Goal: Complete application form

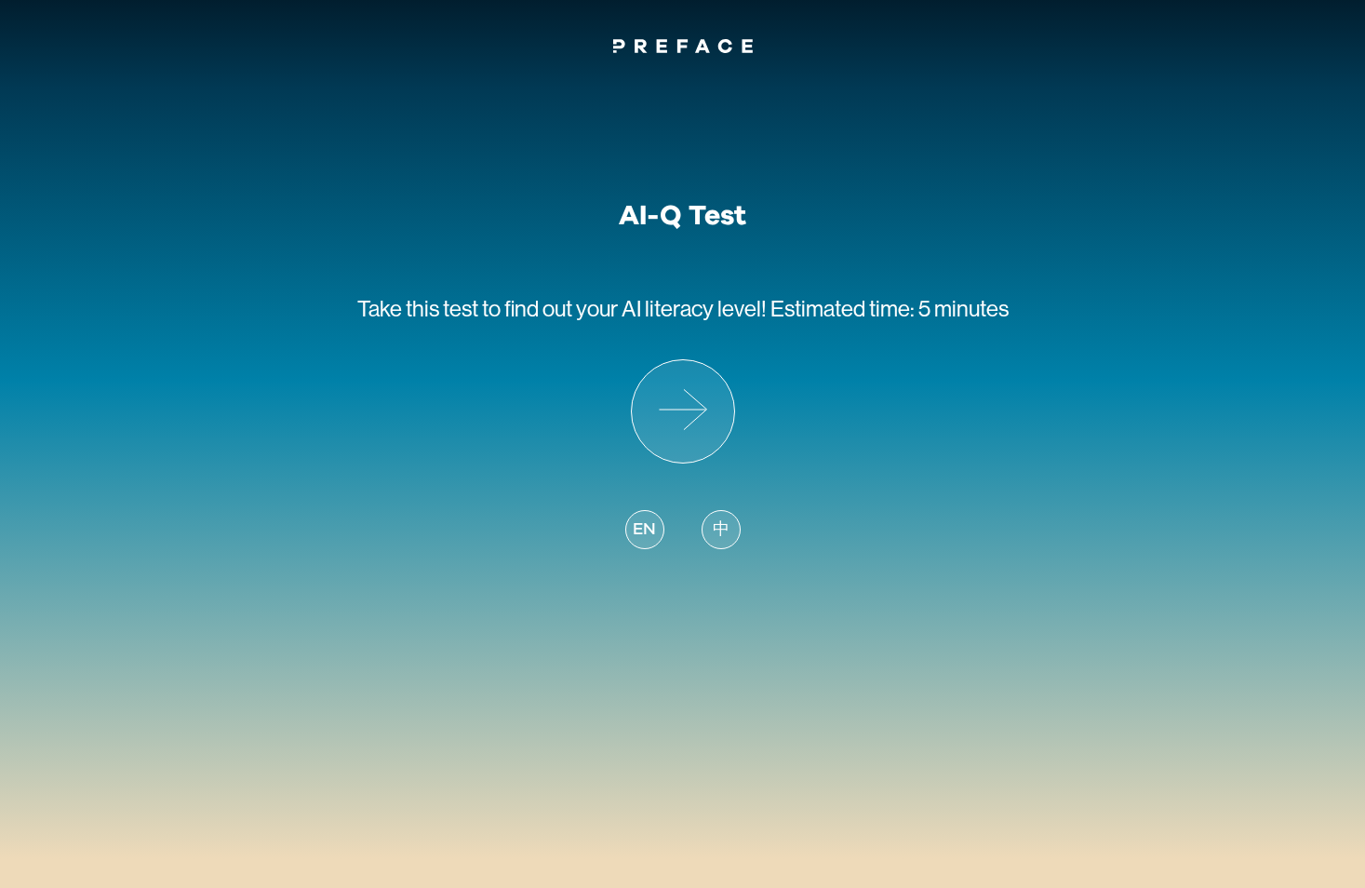
click at [710, 508] on div "EN 中" at bounding box center [682, 519] width 115 height 112
click at [713, 525] on span "中" at bounding box center [721, 529] width 17 height 25
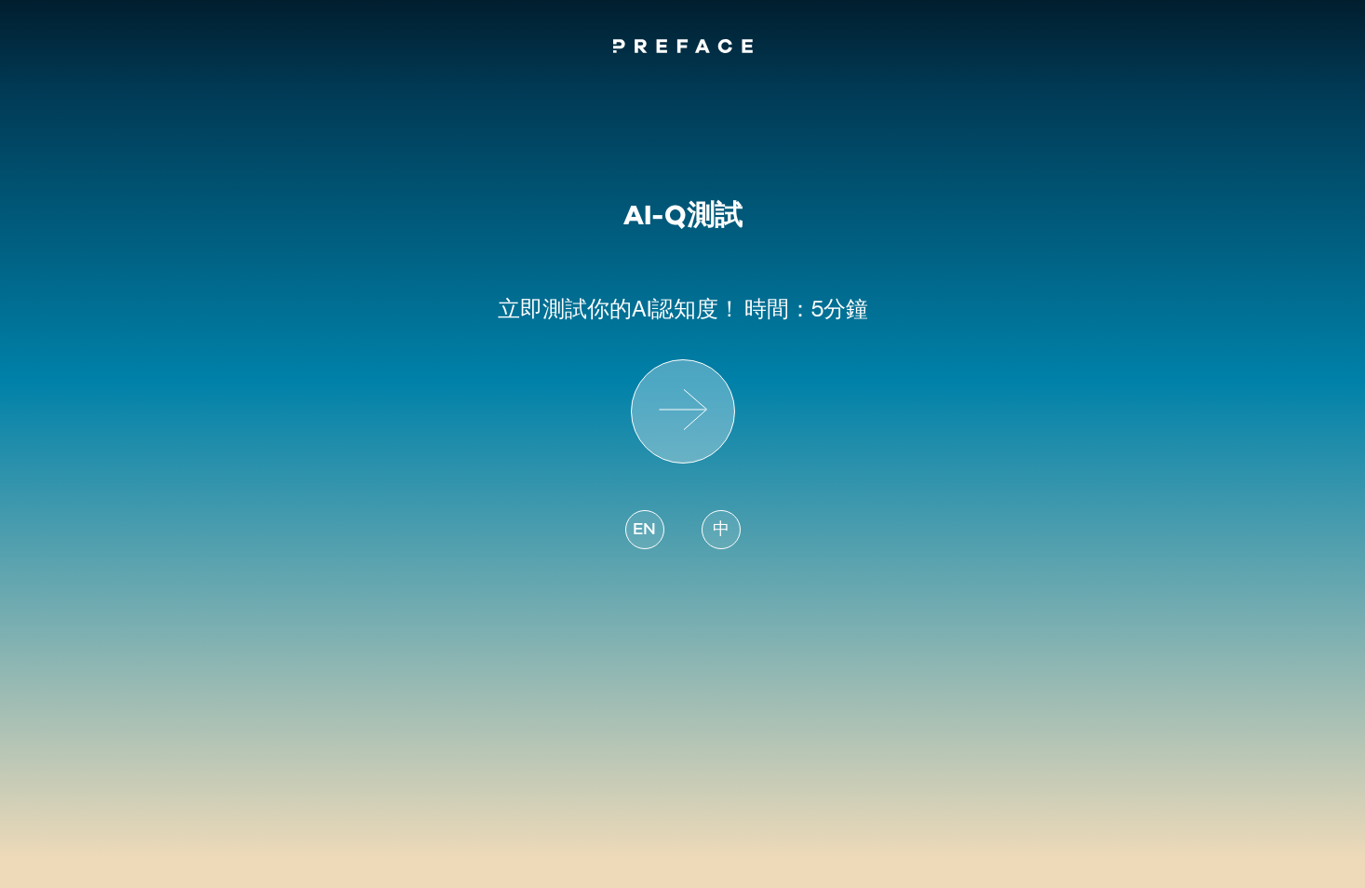
click at [675, 403] on icon at bounding box center [683, 411] width 102 height 102
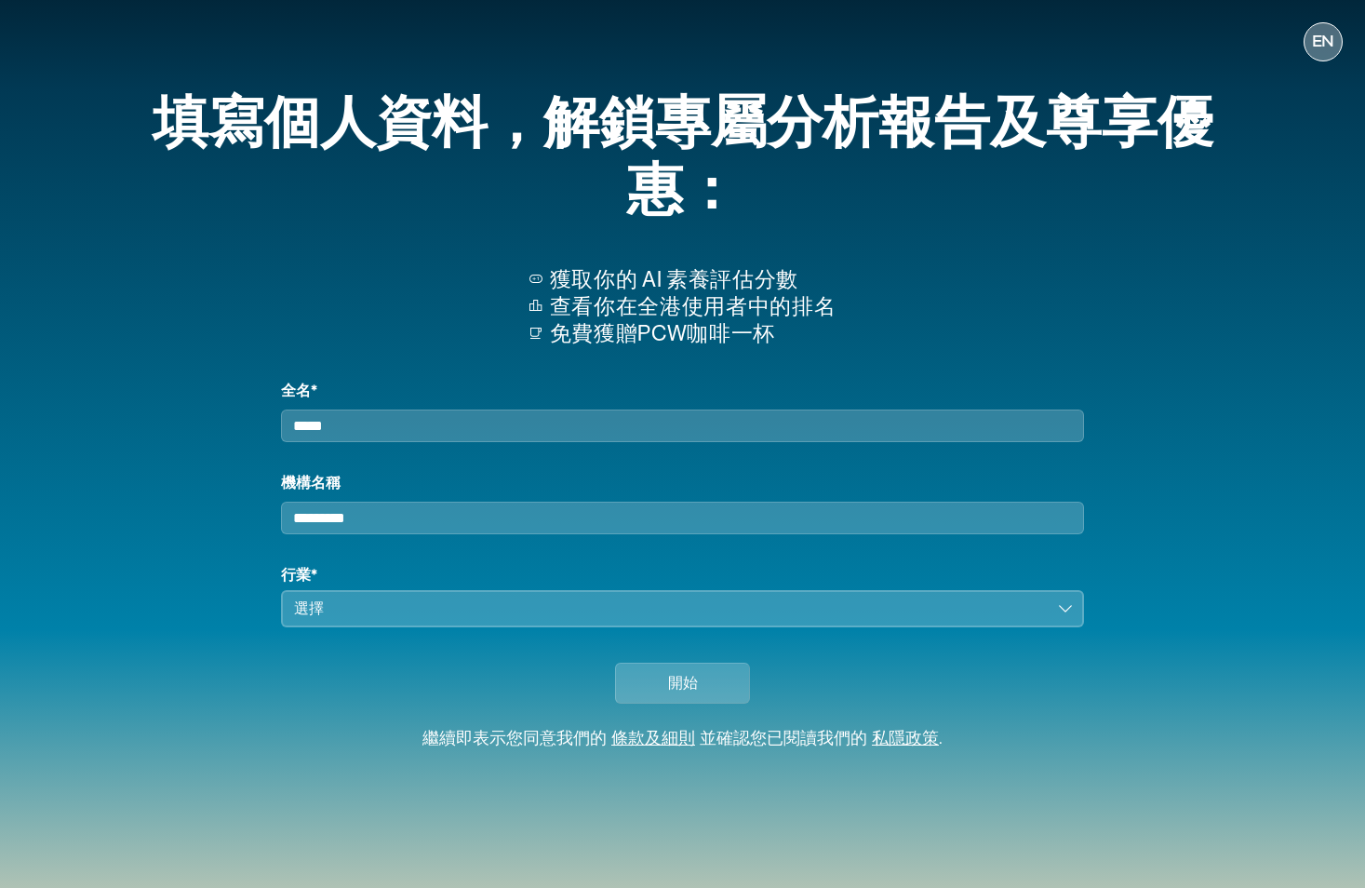
click at [1326, 55] on div "EN" at bounding box center [1322, 41] width 39 height 39
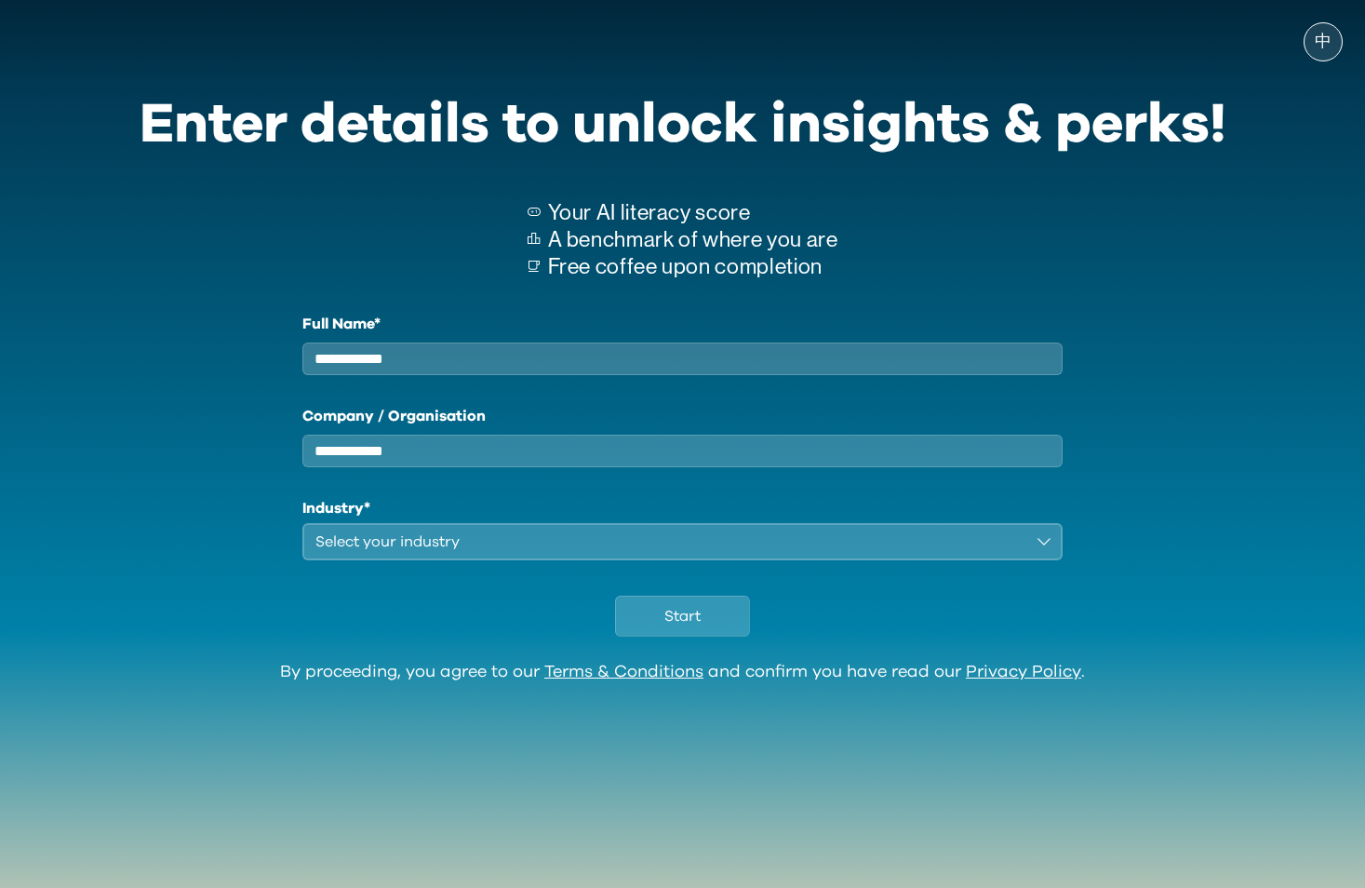
click at [436, 356] on input "Full Name*" at bounding box center [682, 358] width 761 height 33
type input "******"
click at [454, 553] on div "Select your industry" at bounding box center [669, 541] width 709 height 22
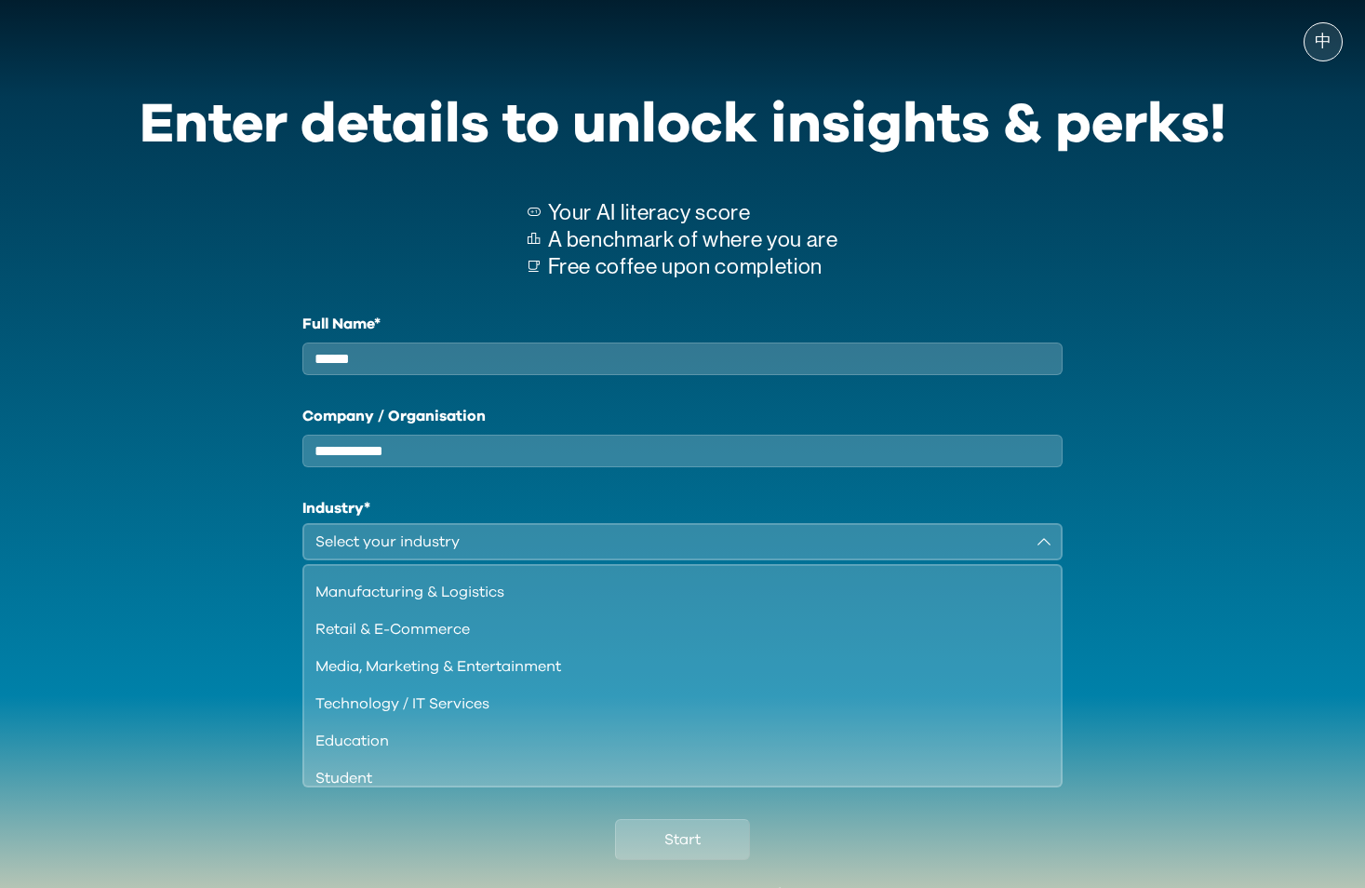
scroll to position [160, 0]
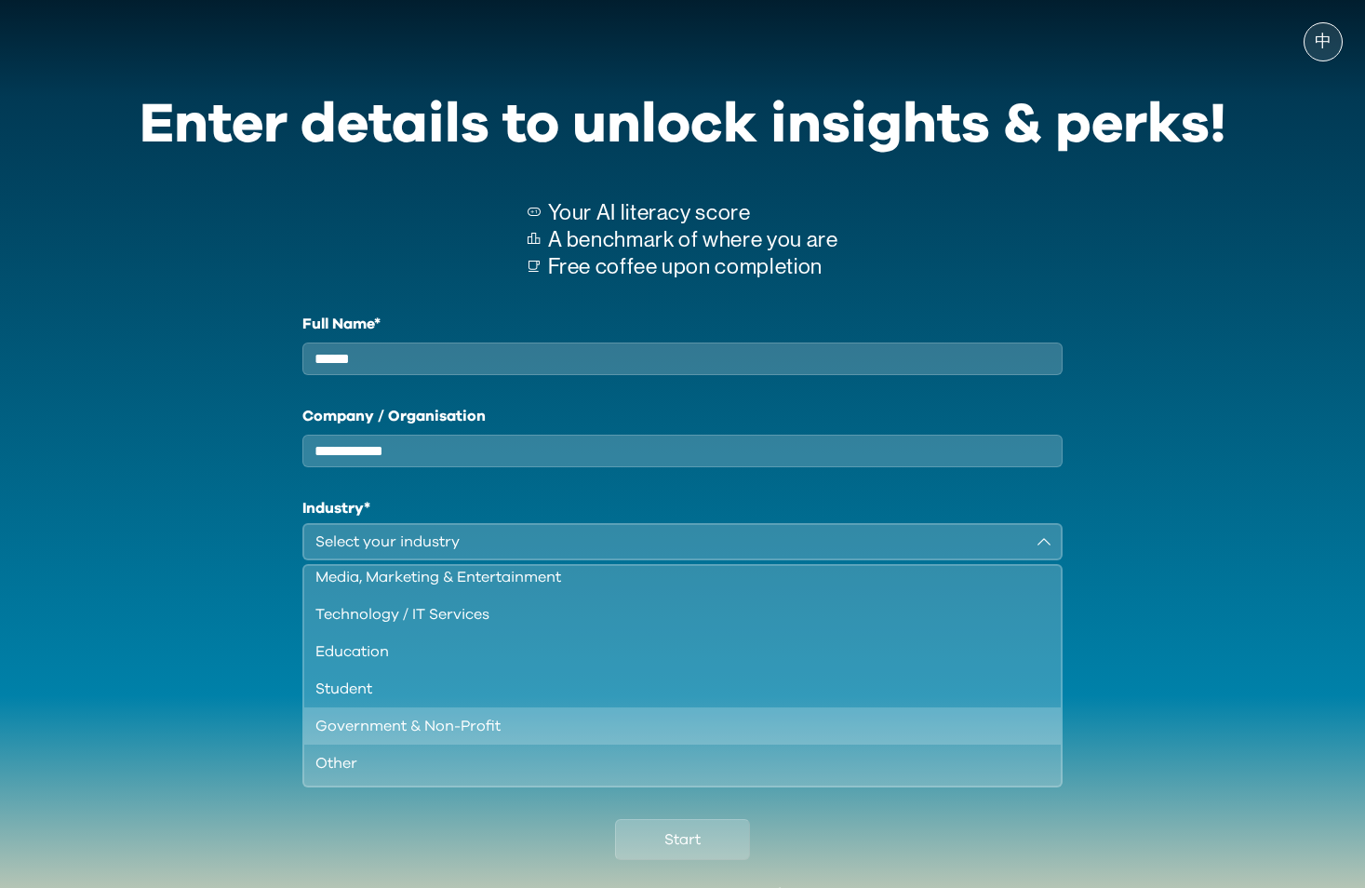
click at [418, 744] on li "Government & Non-Profit" at bounding box center [682, 725] width 757 height 37
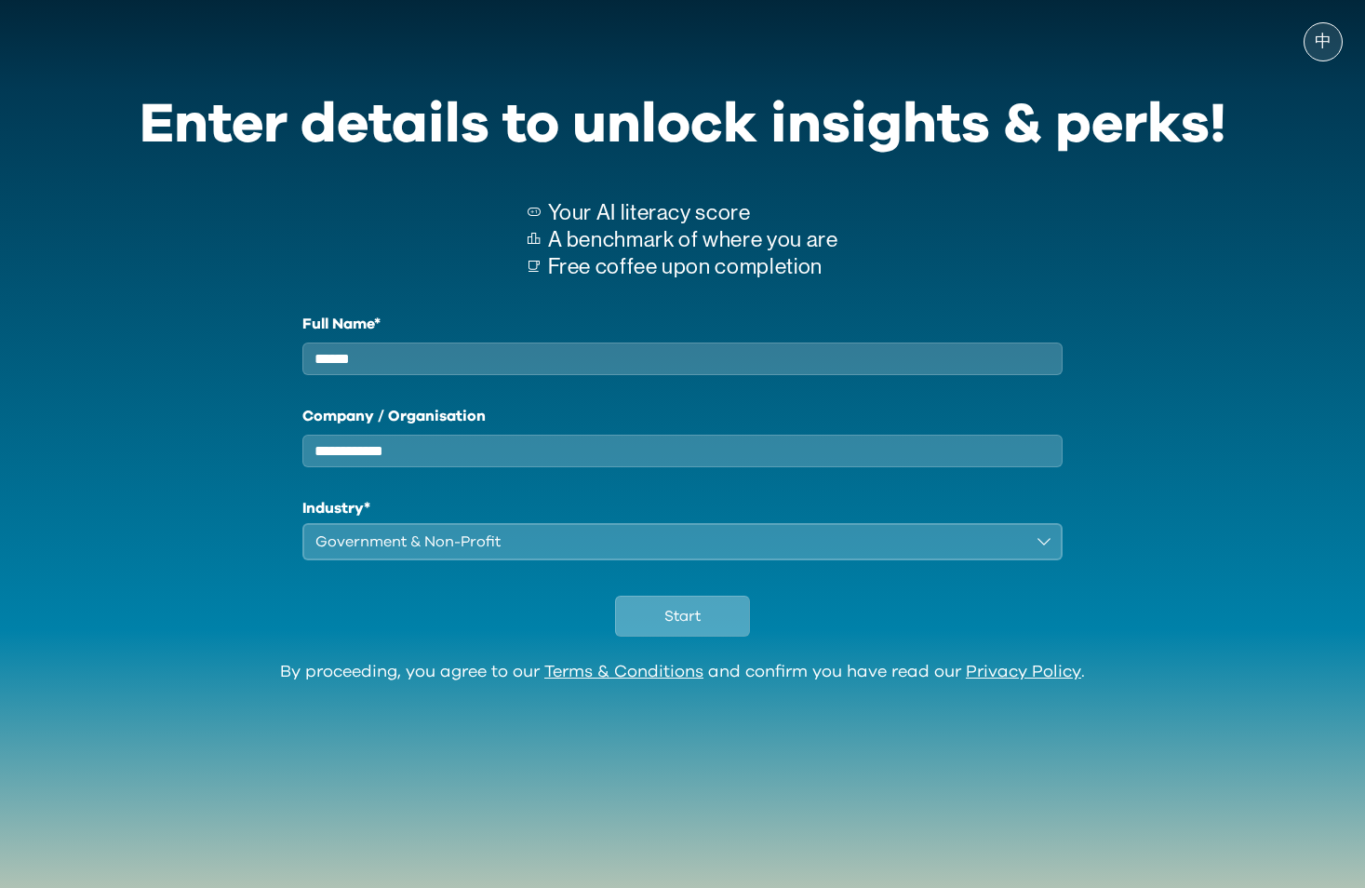
click at [682, 627] on span "Start" at bounding box center [682, 616] width 36 height 22
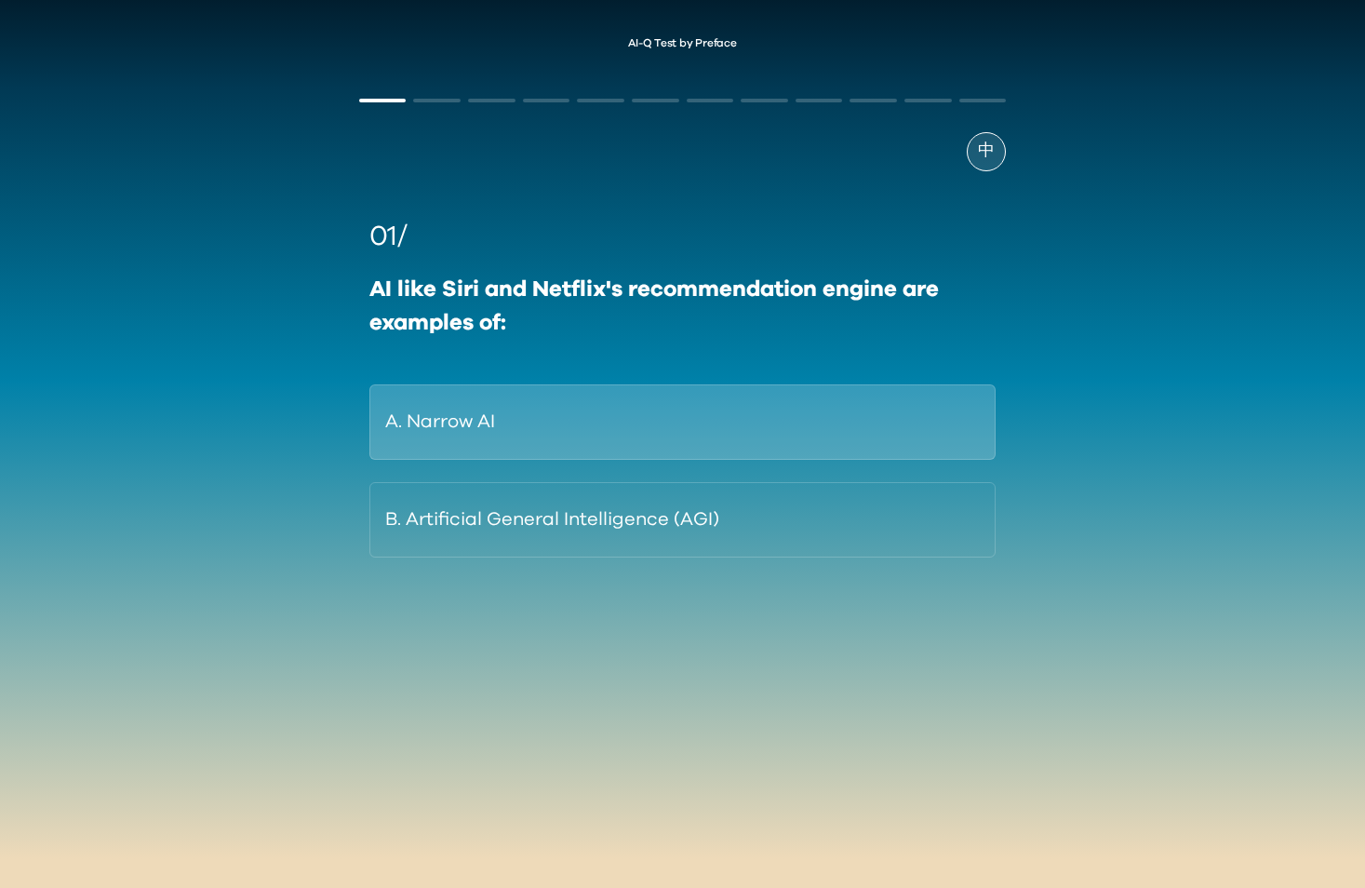
click at [542, 438] on button "A. Narrow AI" at bounding box center [682, 421] width 626 height 75
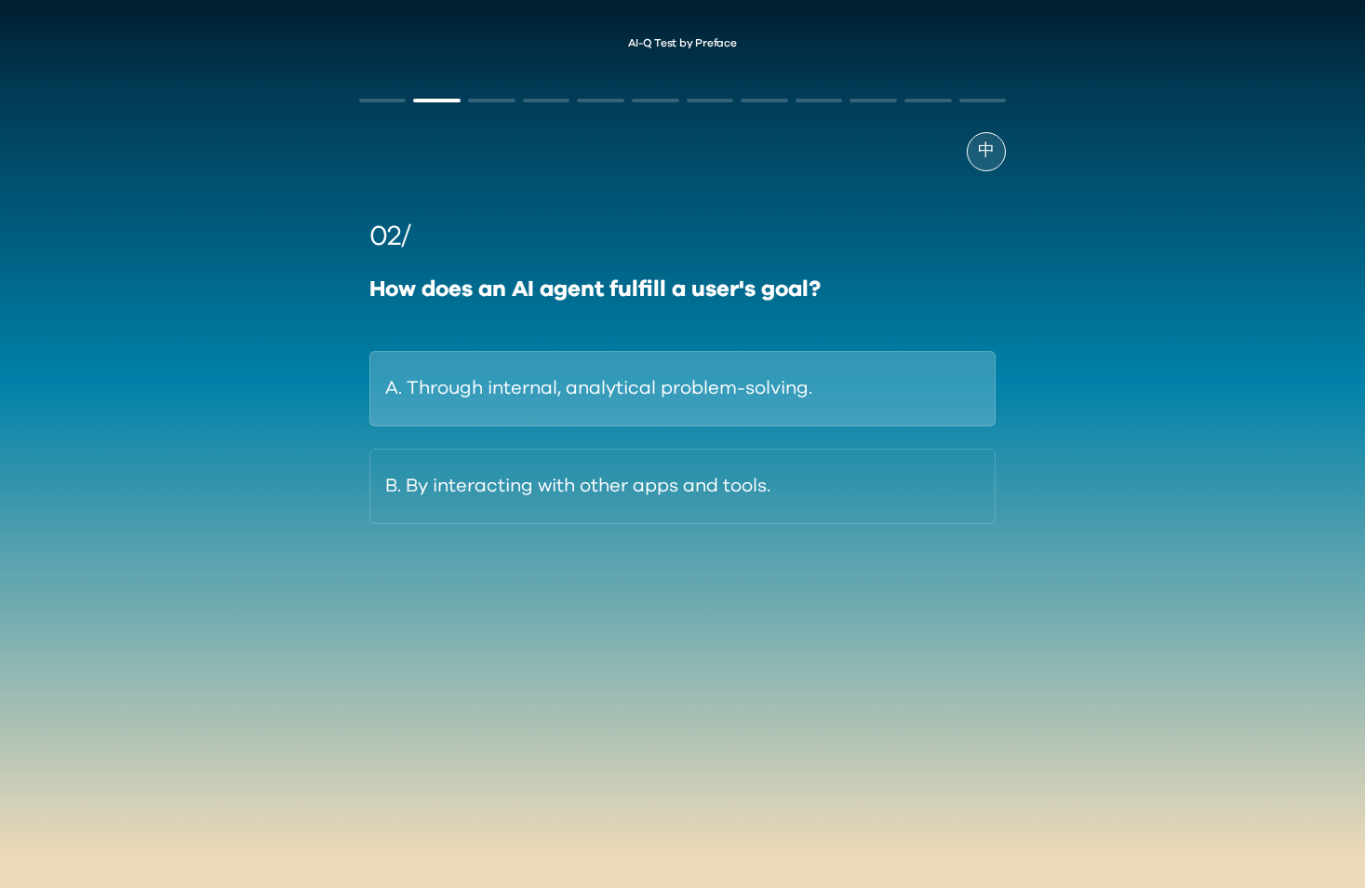
click at [570, 394] on button "A. Through internal, analytical problem-solving." at bounding box center [682, 388] width 626 height 75
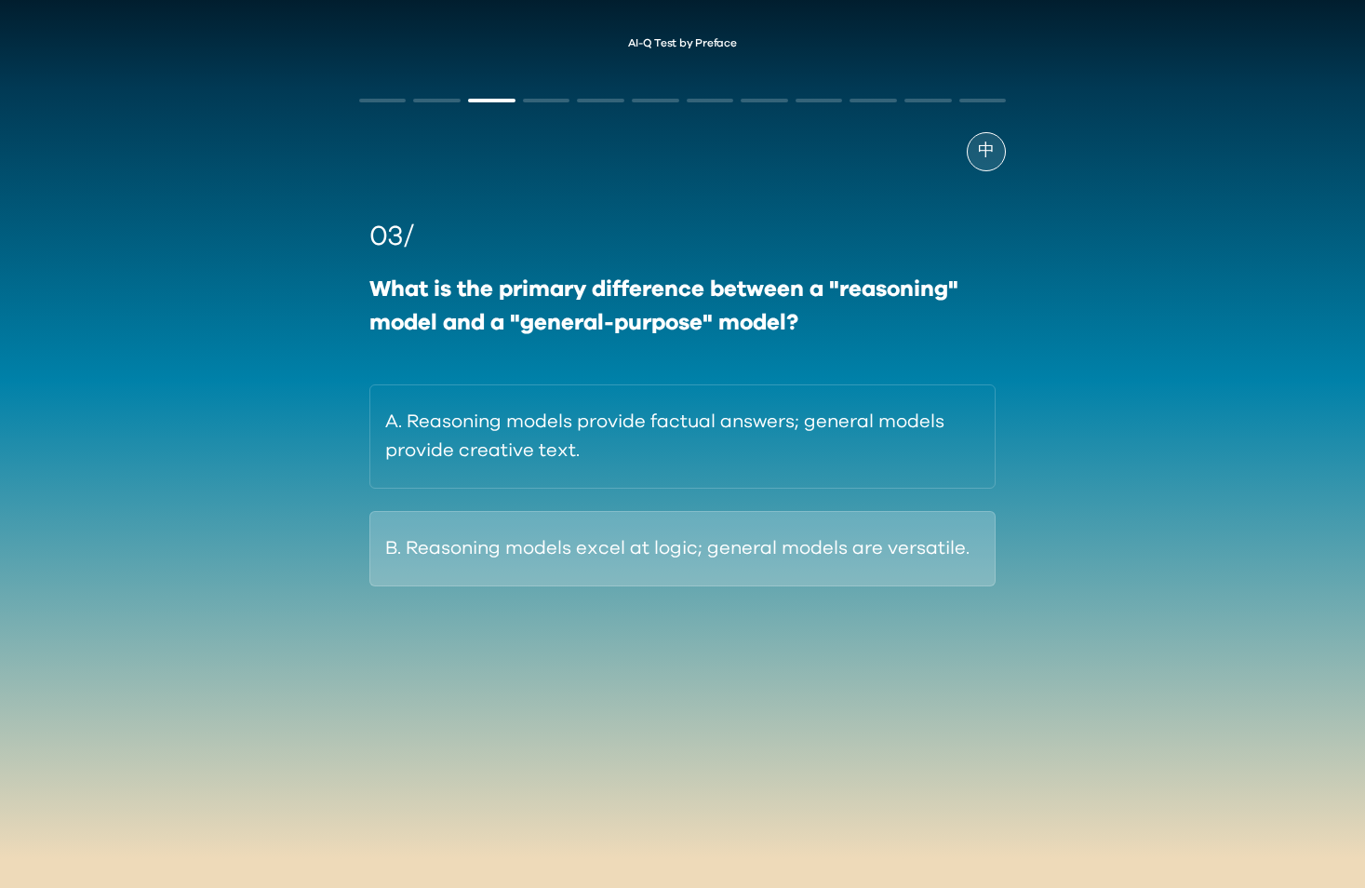
click at [622, 577] on button "B. Reasoning models excel at logic; general models are versatile." at bounding box center [682, 548] width 626 height 75
